Goal: Information Seeking & Learning: Learn about a topic

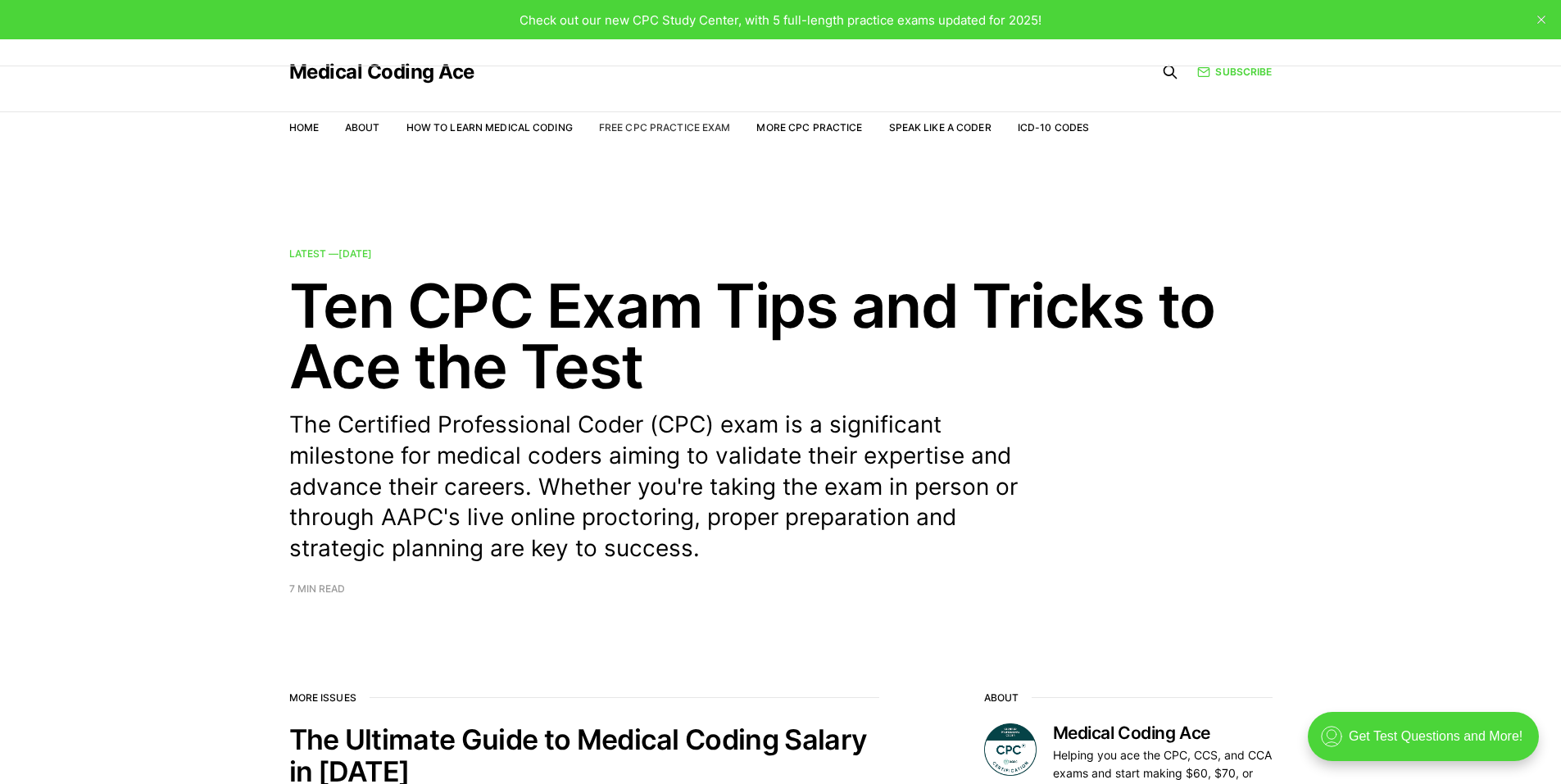
click at [662, 130] on link "Free CPC Practice Exam" at bounding box center [665, 128] width 132 height 13
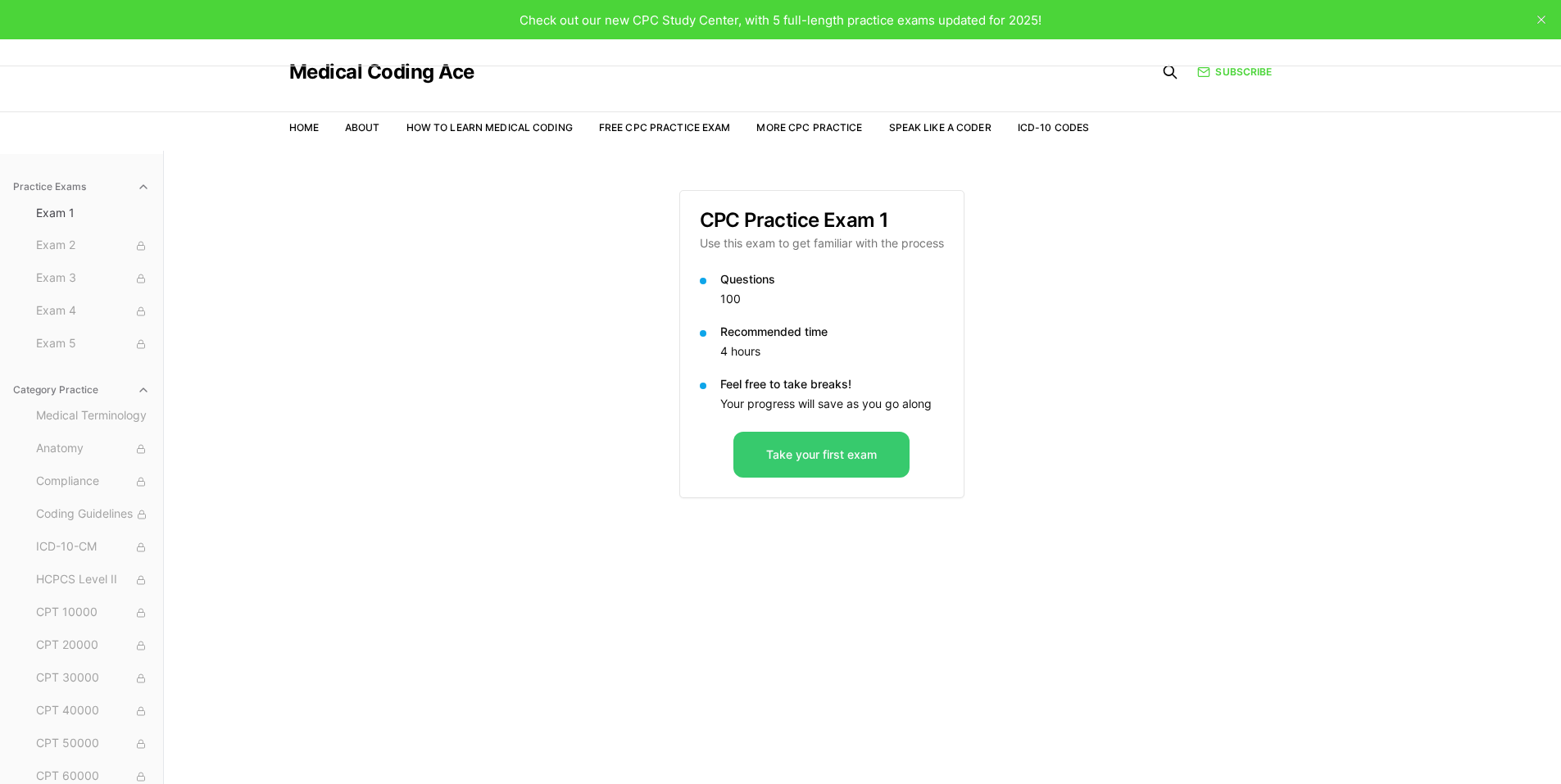
click at [821, 459] on button "Take your first exam" at bounding box center [821, 454] width 176 height 46
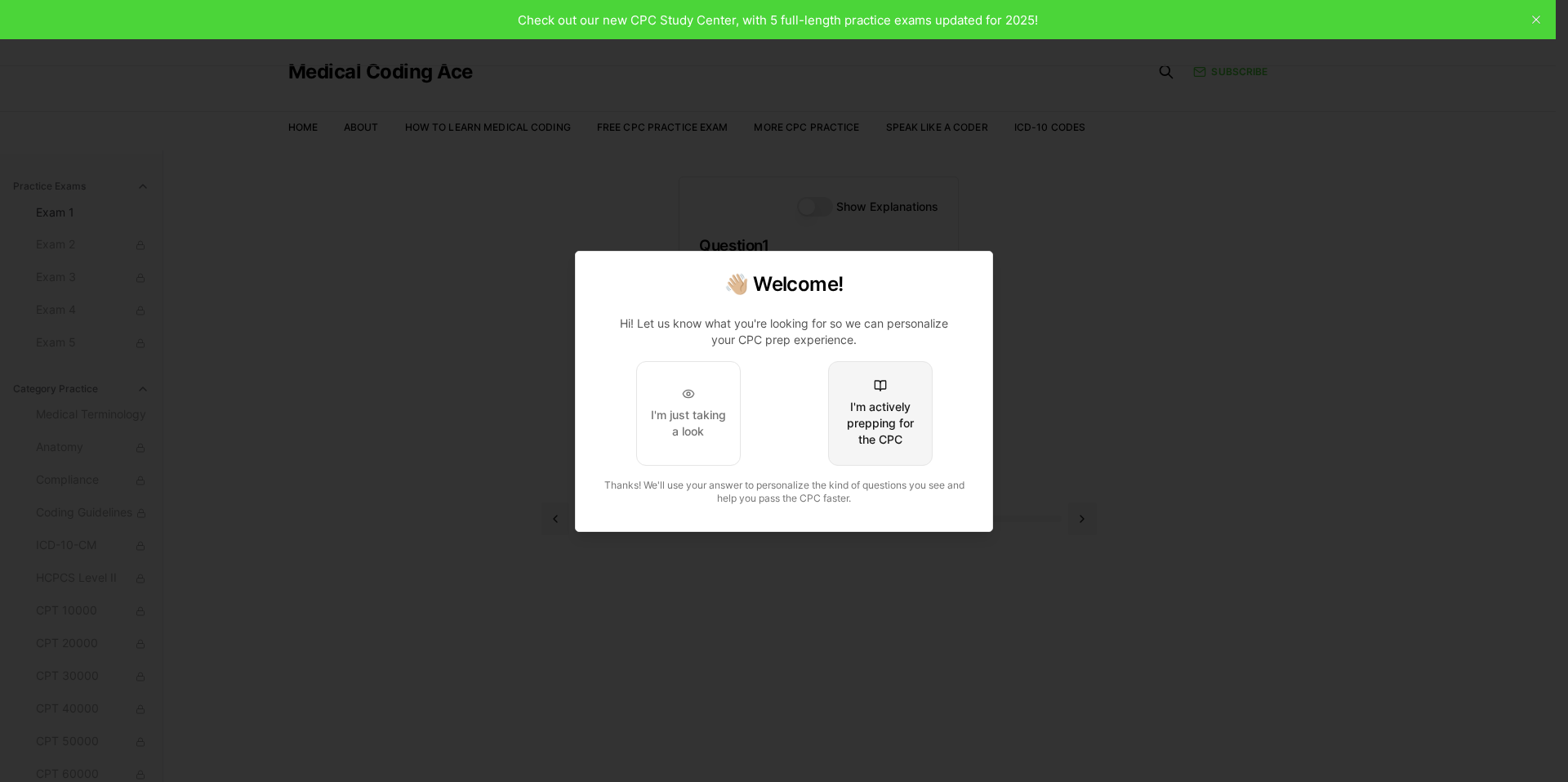
click at [862, 433] on div "I'm actively prepping for the CPC" at bounding box center [880, 423] width 76 height 49
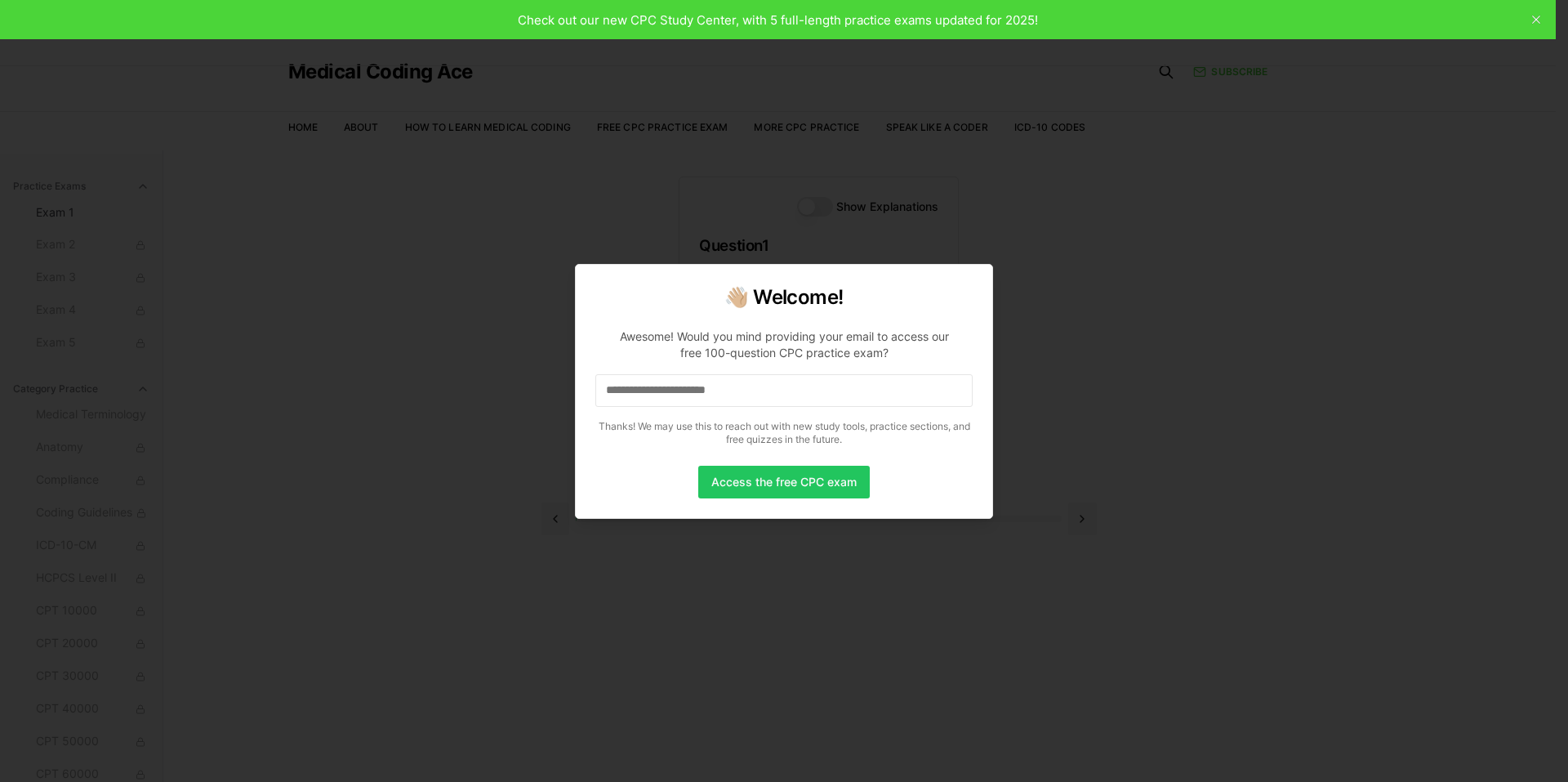
click at [714, 381] on input at bounding box center [784, 390] width 378 height 32
click at [752, 476] on button "Access the free CPC exam" at bounding box center [784, 482] width 171 height 32
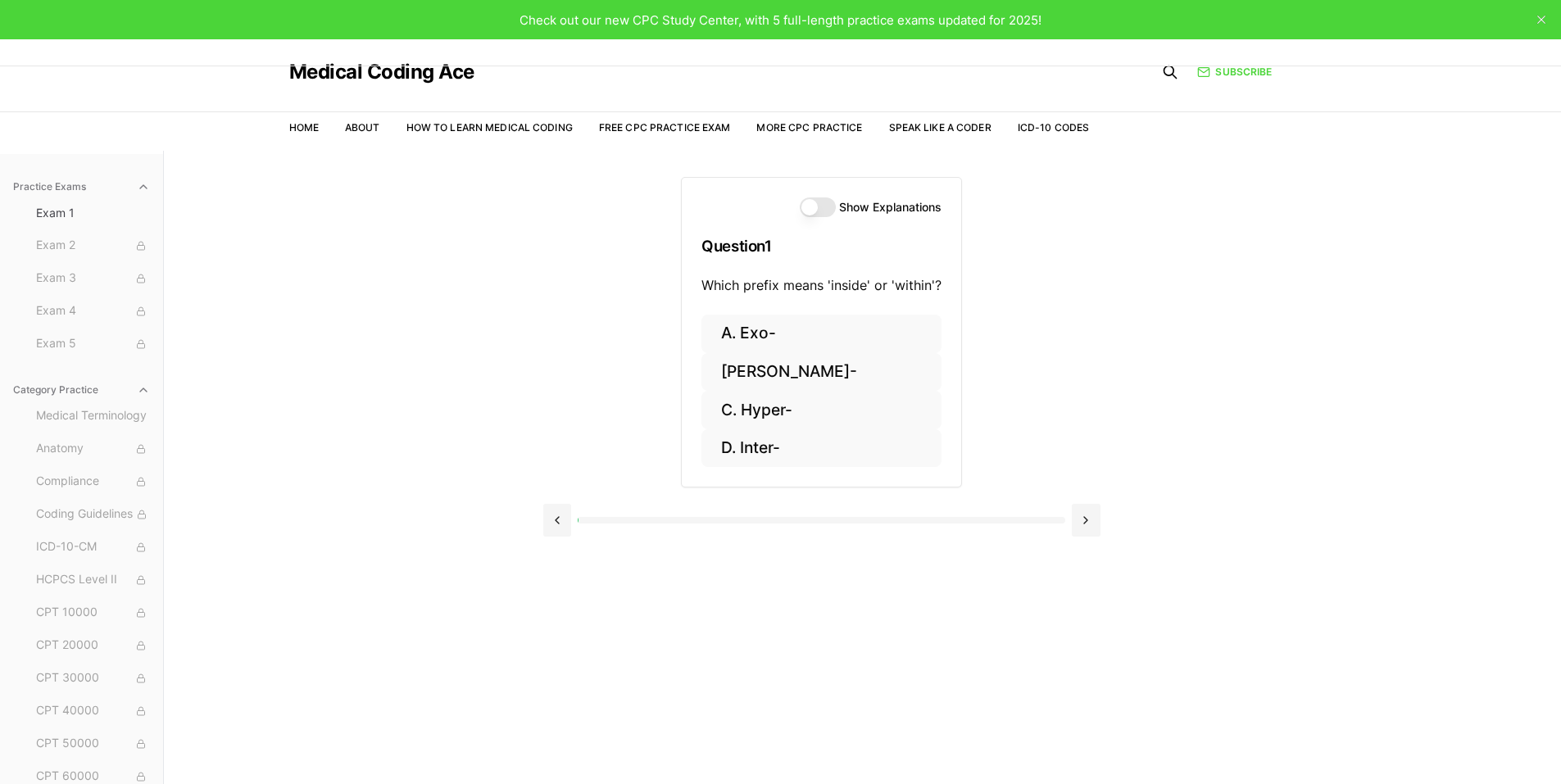
click at [812, 207] on button "Show Explanations" at bounding box center [818, 207] width 36 height 20
click at [821, 210] on button "Show Explanations" at bounding box center [818, 207] width 36 height 20
click at [754, 448] on button "D. Inter-" at bounding box center [821, 447] width 241 height 38
